Goal: Obtain resource: Obtain resource

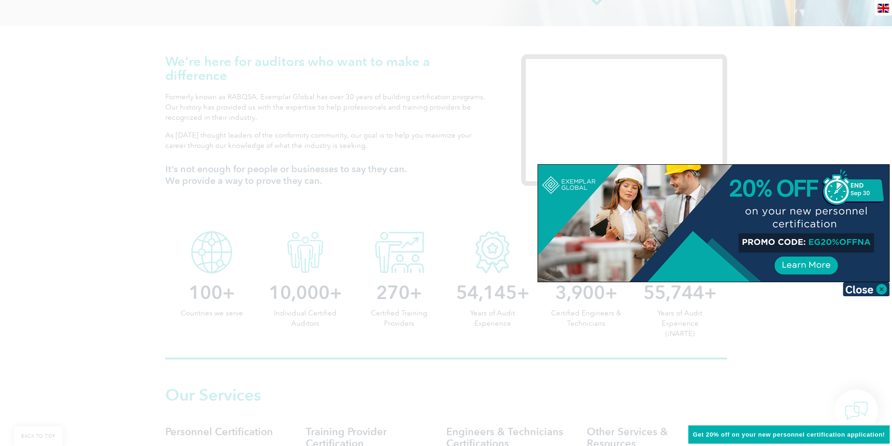
scroll to position [288, 0]
click at [866, 287] on img at bounding box center [866, 289] width 47 height 14
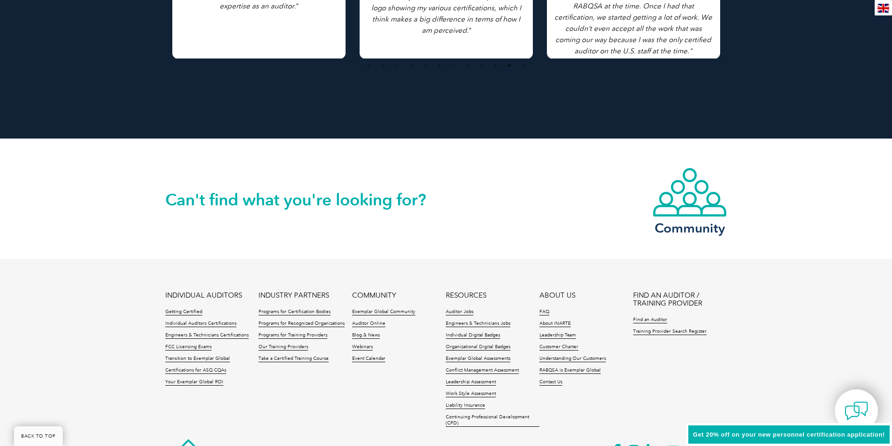
scroll to position [2053, 0]
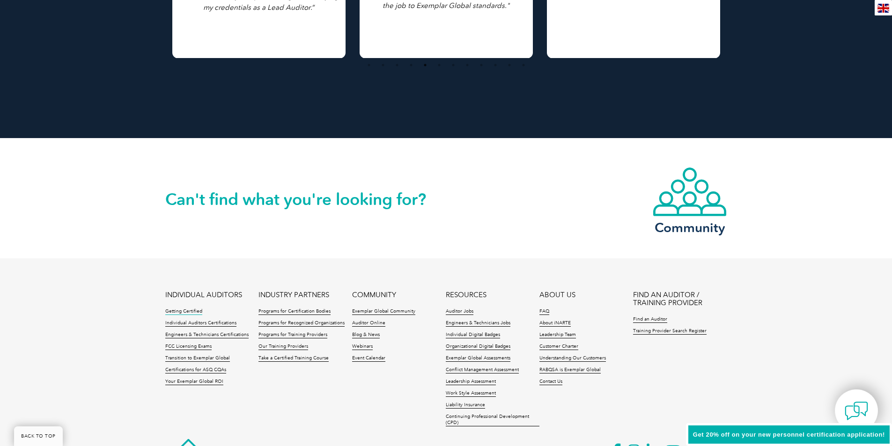
click at [194, 311] on link "Getting Certified" at bounding box center [183, 312] width 37 height 7
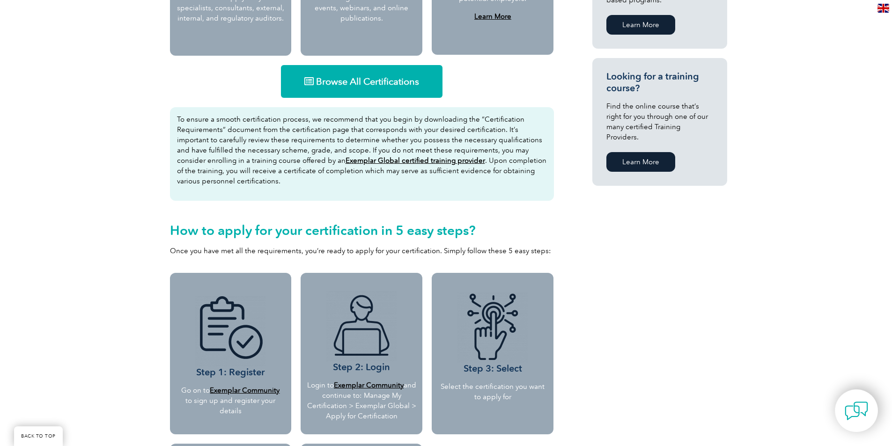
scroll to position [589, 0]
click at [378, 85] on span "Browse All Certifications" at bounding box center [367, 81] width 103 height 9
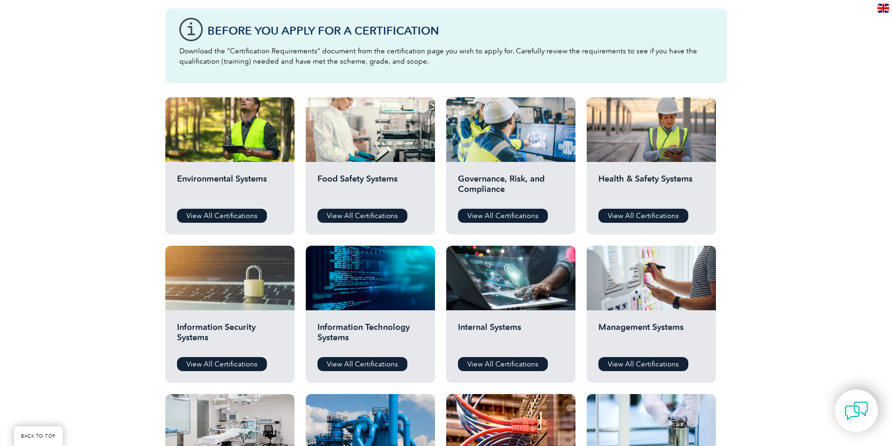
scroll to position [256, 0]
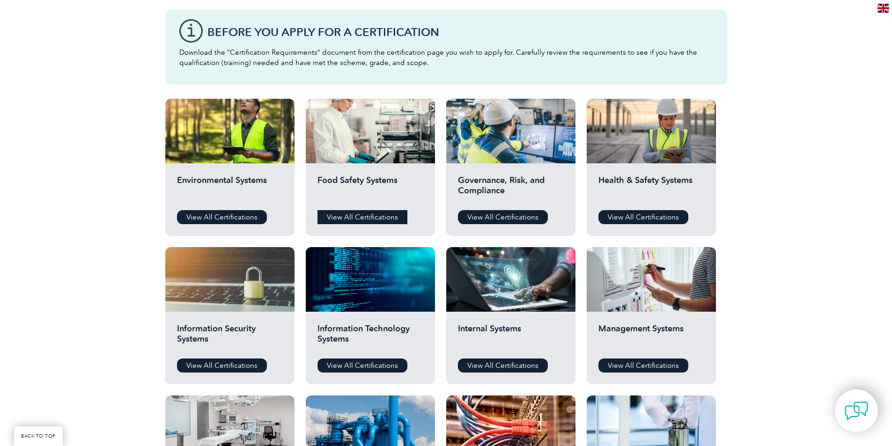
click at [352, 215] on link "View All Certifications" at bounding box center [363, 217] width 90 height 14
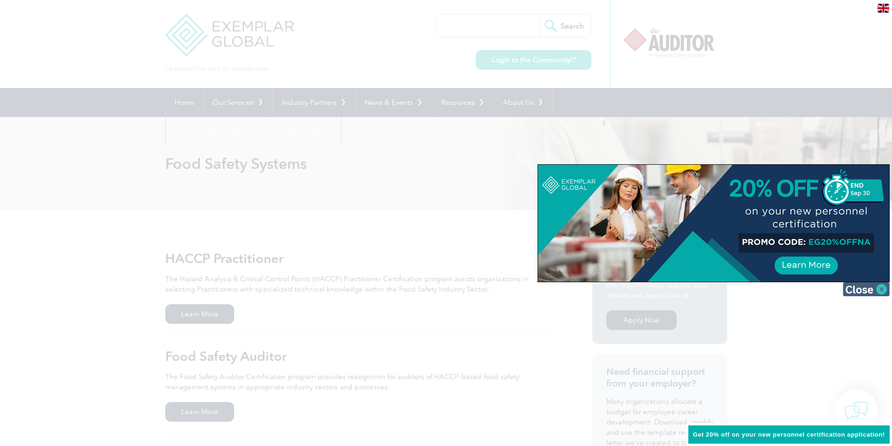
click at [866, 289] on img at bounding box center [866, 289] width 47 height 14
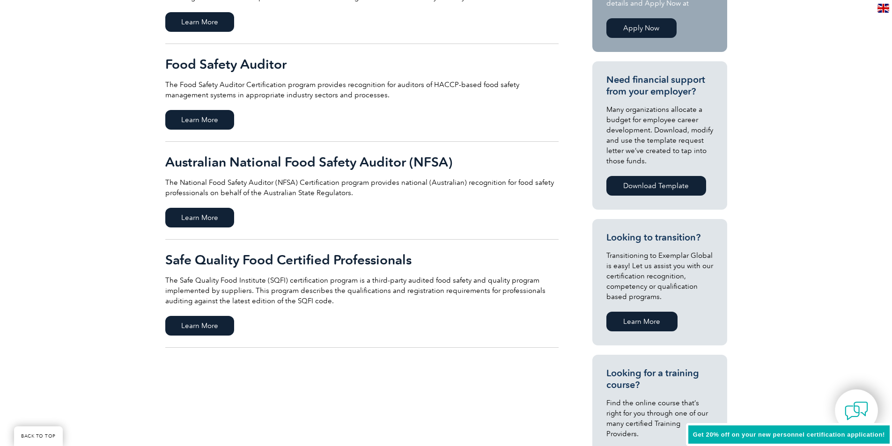
scroll to position [298, 0]
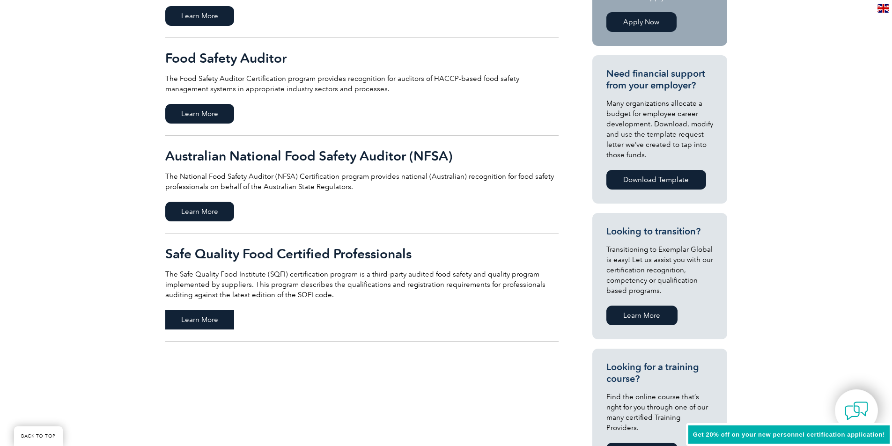
click at [209, 319] on span "Learn More" at bounding box center [199, 320] width 69 height 20
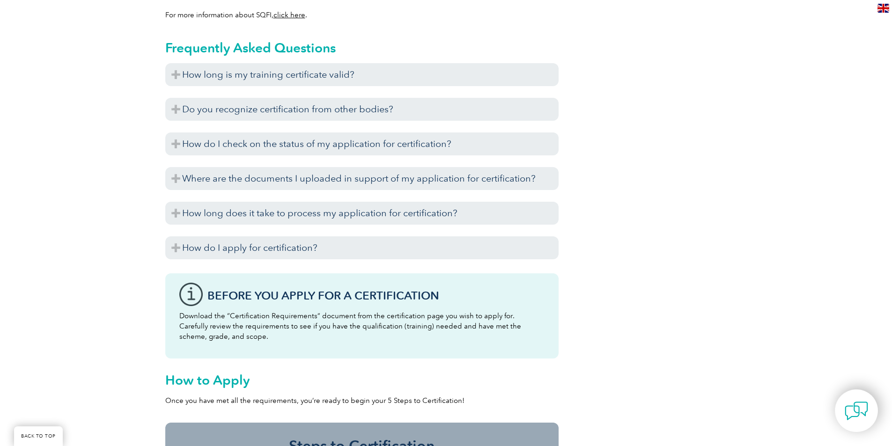
scroll to position [1085, 0]
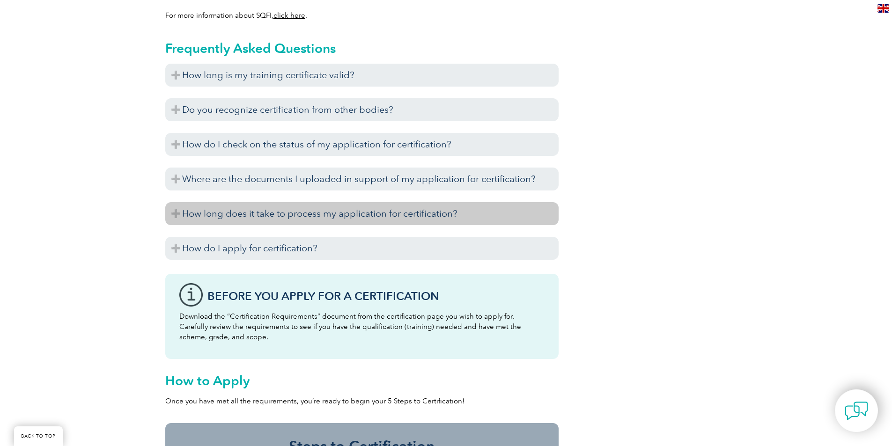
click at [270, 215] on h3 "How long does it take to process my application for certification?" at bounding box center [361, 213] width 393 height 23
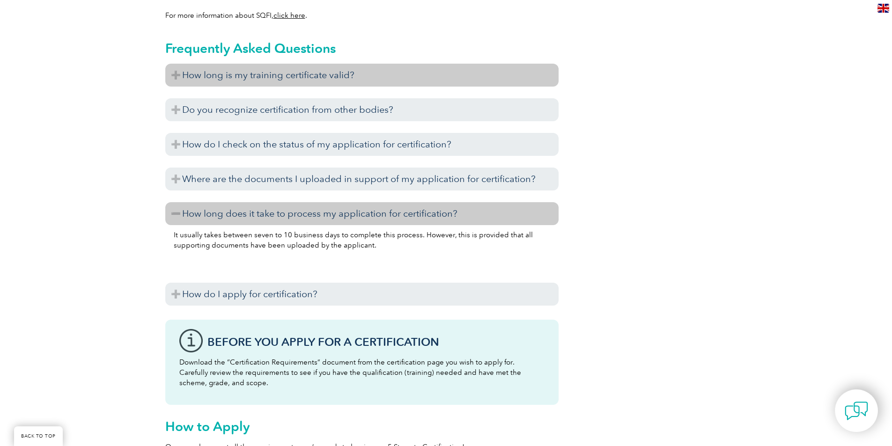
click at [297, 78] on h3 "How long is my training certificate valid?" at bounding box center [361, 75] width 393 height 23
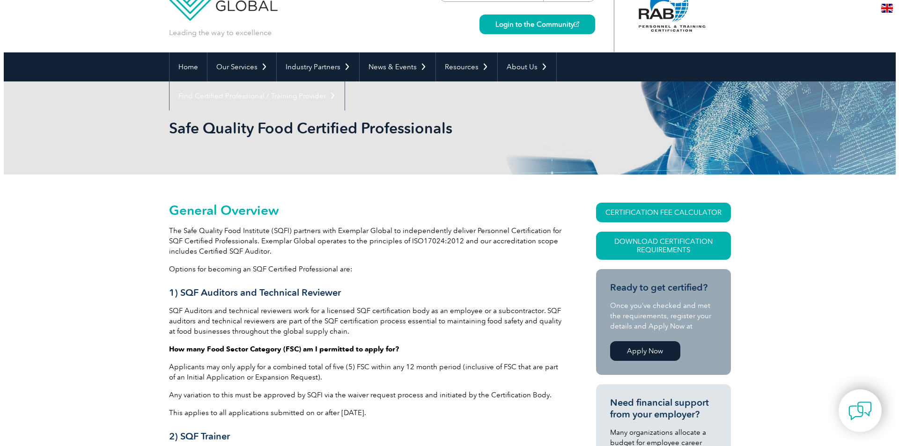
scroll to position [24, 0]
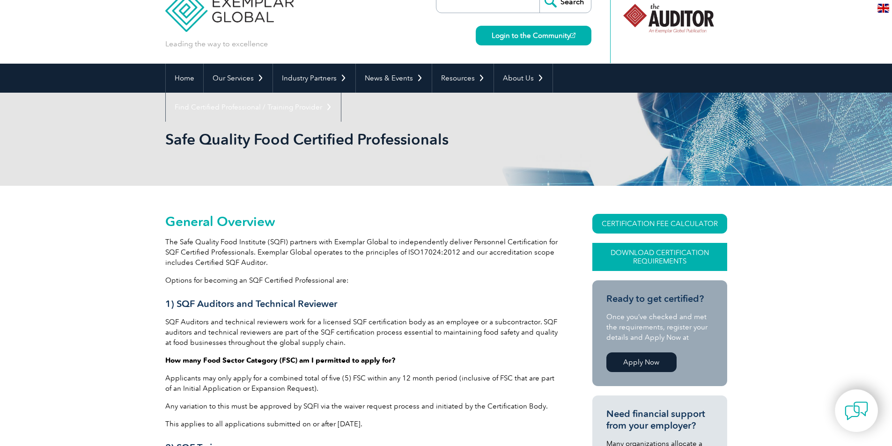
click at [660, 255] on link "Download Certification Requirements" at bounding box center [660, 257] width 135 height 28
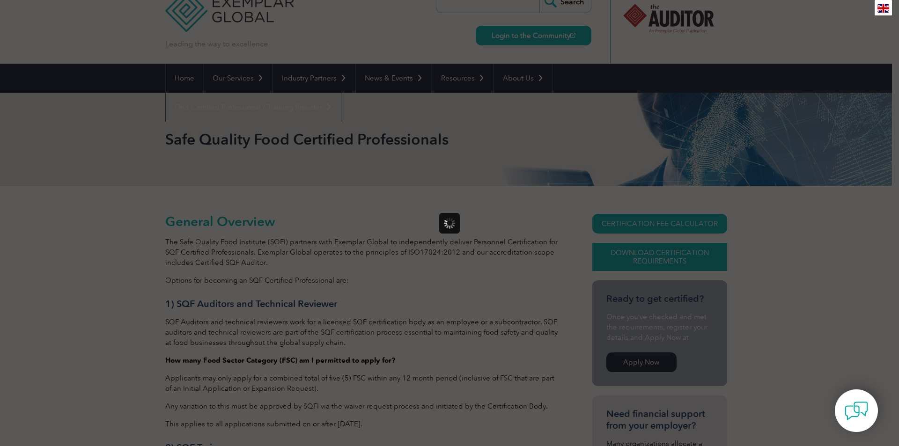
scroll to position [0, 0]
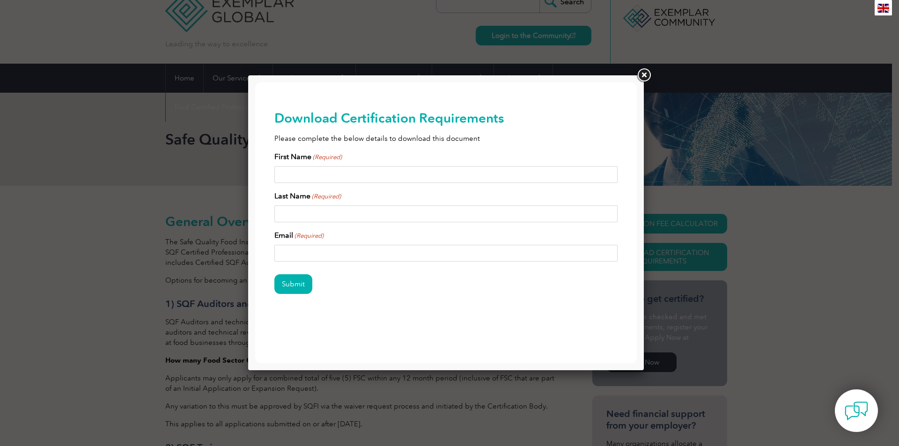
click at [304, 171] on input "First Name (Required)" at bounding box center [446, 174] width 344 height 17
type input "virginia"
click at [290, 212] on input "Last Name (Required)" at bounding box center [446, 214] width 344 height 17
type input "alexandre"
click at [281, 174] on input "virginia" at bounding box center [446, 174] width 344 height 17
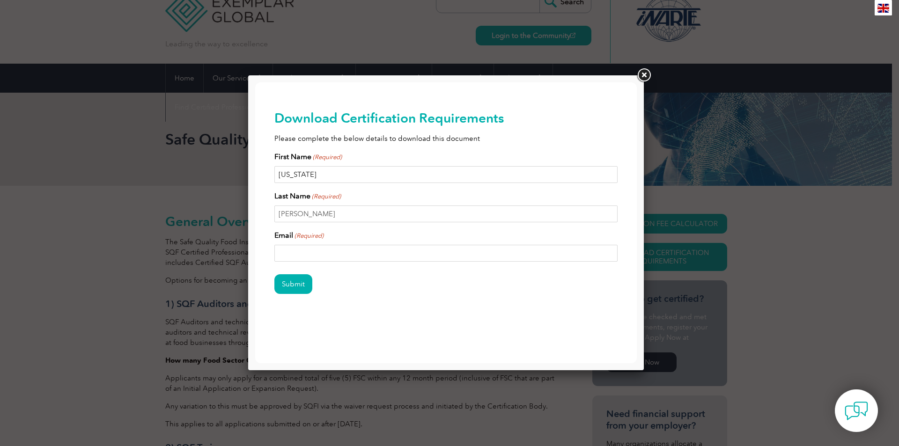
type input "Virginia"
click at [281, 217] on input "alexandre" at bounding box center [446, 214] width 344 height 17
type input "Alexandre"
click at [289, 253] on input "Email (Required)" at bounding box center [446, 253] width 344 height 17
type input "virginia@fpscleaningservices.com"
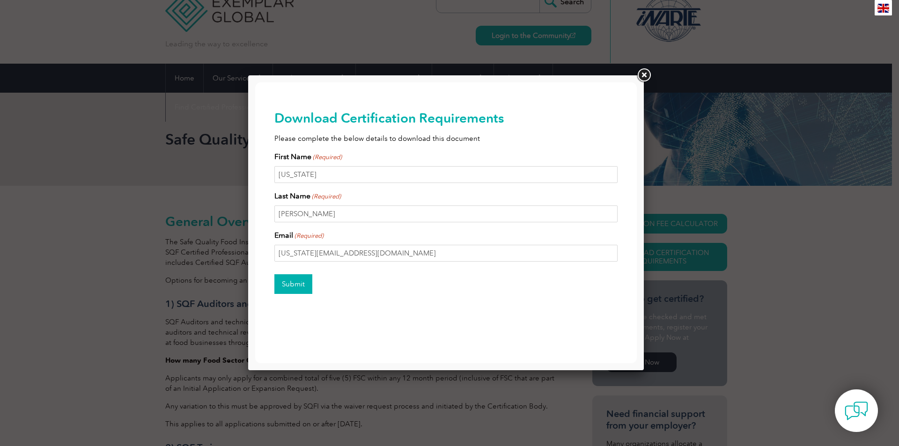
click at [297, 286] on input "Submit" at bounding box center [293, 284] width 38 height 20
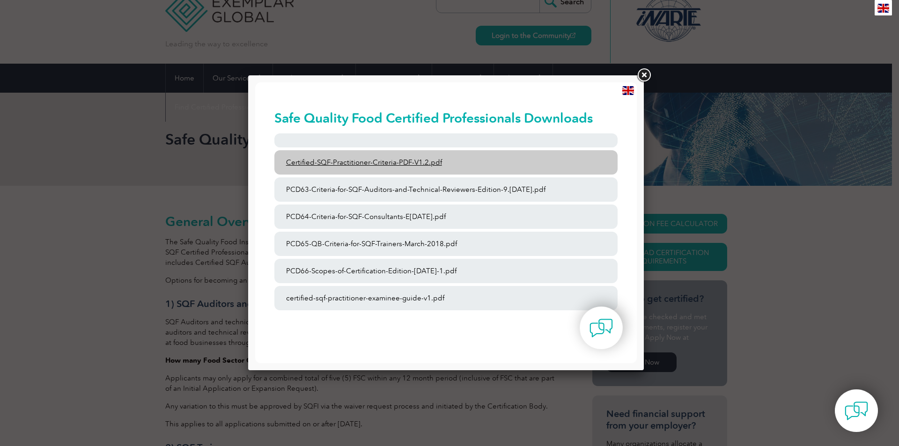
click at [372, 163] on link "Certified-SQF-Practitioner-Criteria-PDF-V1.2.pdf" at bounding box center [446, 162] width 344 height 24
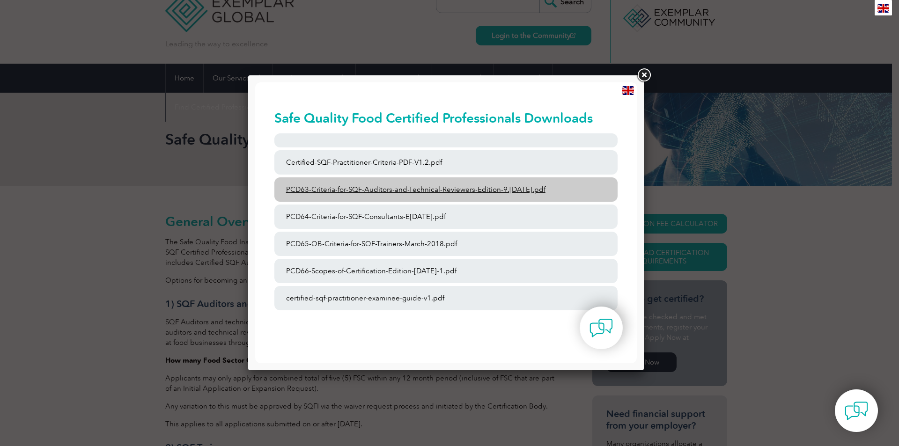
click at [446, 185] on link "PCD63-Criteria-for-SQF-Auditors-and-Technical-Reviewers-Edition-9.4-March-2023.…" at bounding box center [446, 190] width 344 height 24
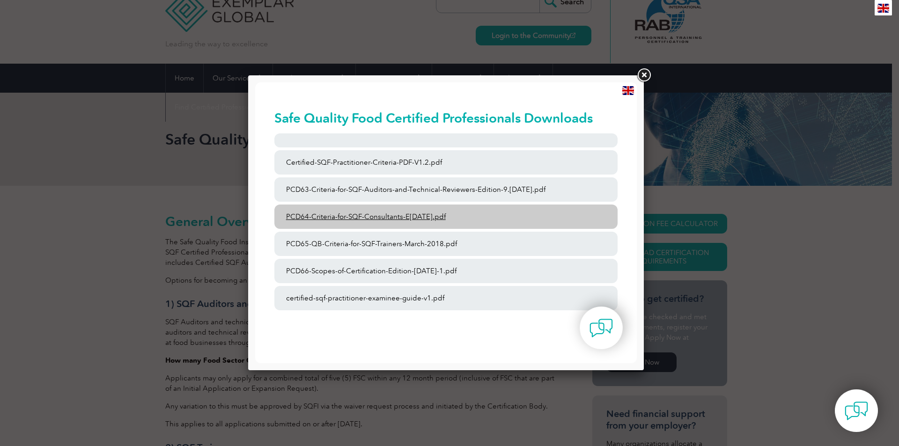
click at [438, 215] on link "PCD64-Criteria-for-SQF-Consultants-E9-May-2022.pdf" at bounding box center [446, 217] width 344 height 24
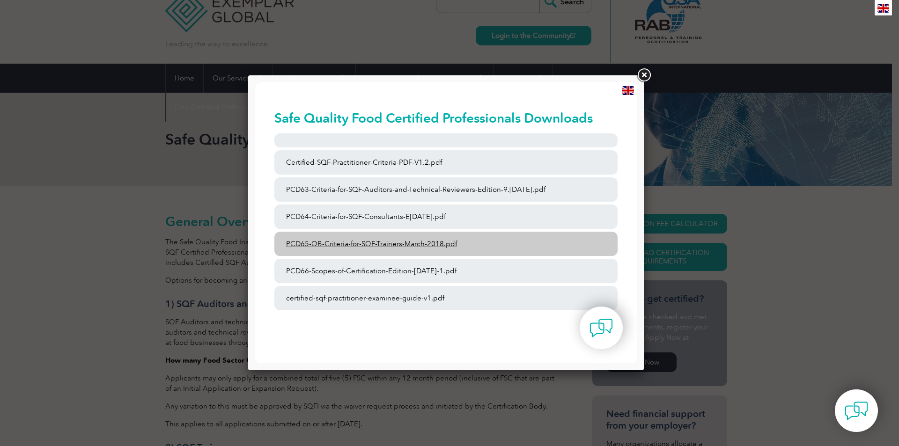
click at [414, 241] on link "PCD65-QB-Criteria-for-SQF-Trainers-March-2018.pdf" at bounding box center [446, 244] width 344 height 24
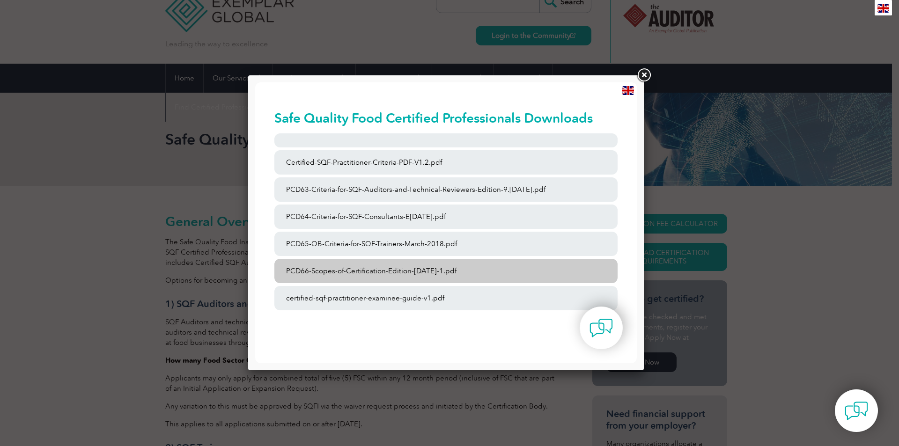
click at [440, 272] on link "PCD66-Scopes-of-Certification-Edition-6-September-2023-1.pdf" at bounding box center [446, 271] width 344 height 24
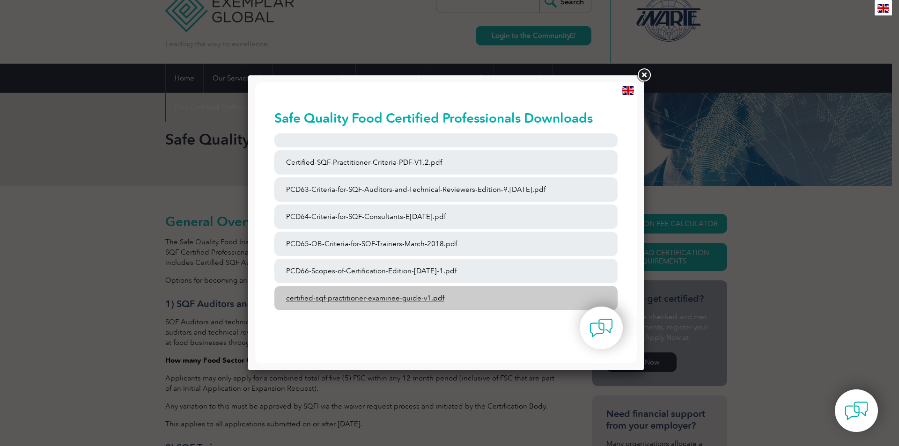
click at [404, 301] on link "certified-sqf-practitioner-examinee-guide-v1.pdf" at bounding box center [446, 298] width 344 height 24
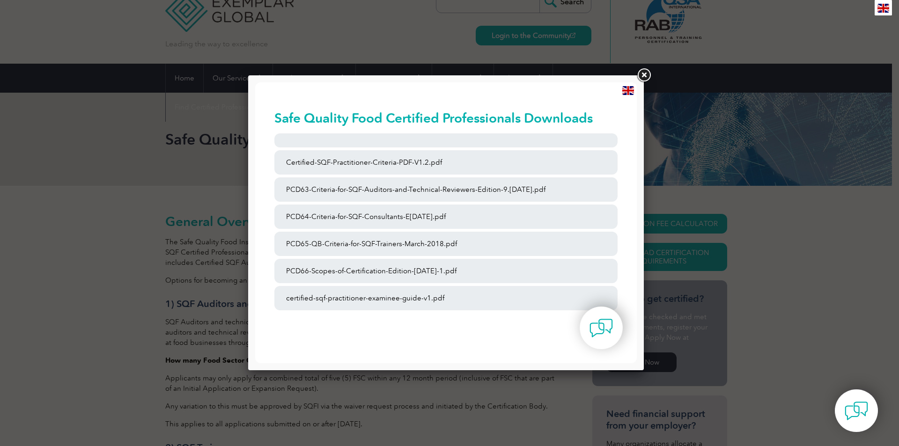
click at [643, 74] on link at bounding box center [644, 75] width 17 height 17
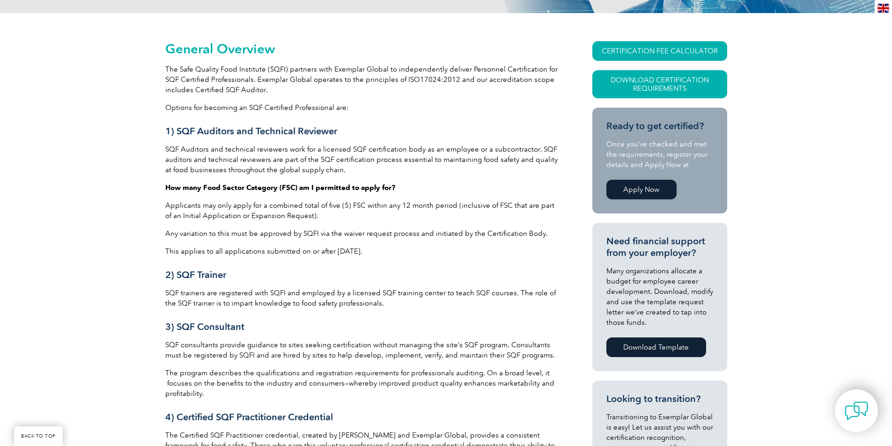
scroll to position [193, 0]
